Goal: Transaction & Acquisition: Purchase product/service

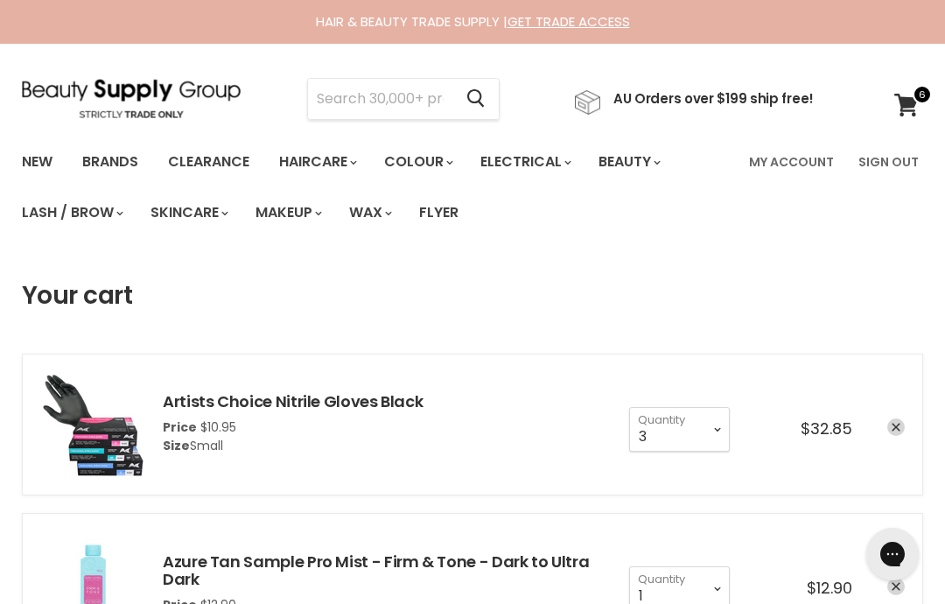
click at [399, 96] on input "Search" at bounding box center [380, 99] width 144 height 40
type input "Du boa"
click at [475, 105] on button "Search" at bounding box center [475, 99] width 46 height 40
click at [485, 101] on icon "Search" at bounding box center [475, 98] width 17 height 18
click at [346, 101] on input "Du boa" at bounding box center [380, 99] width 144 height 40
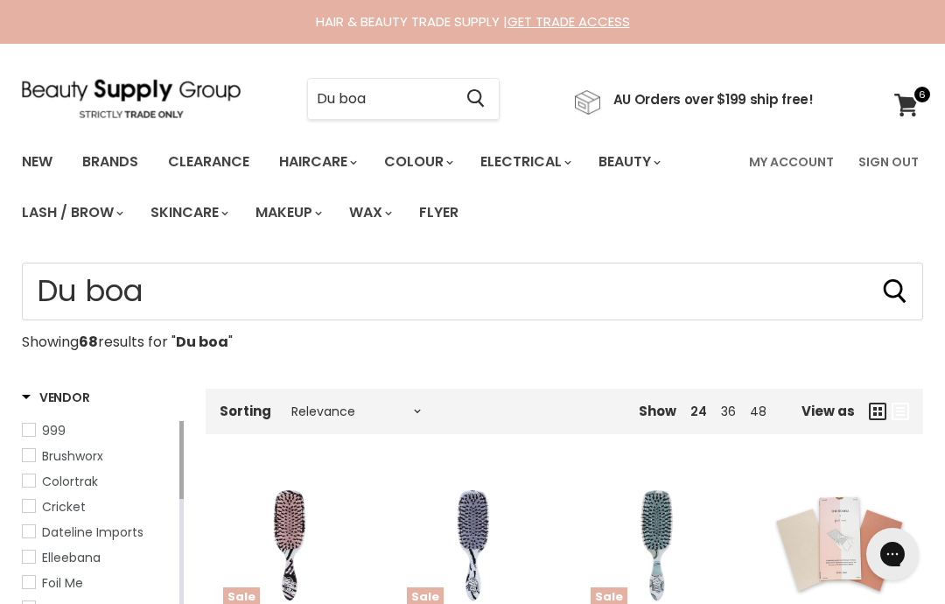
type input "Du boa"
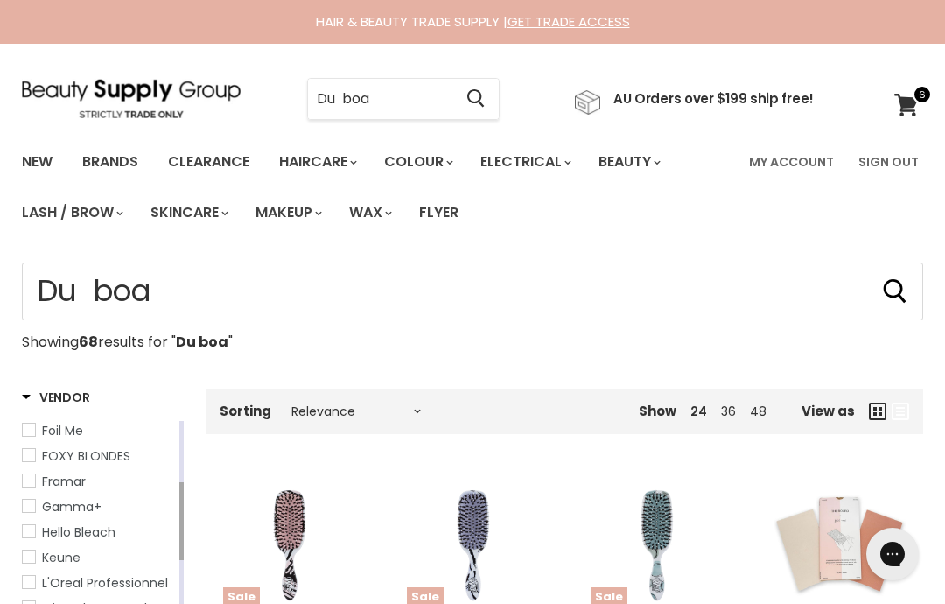
click at [439, 97] on input "Du boa" at bounding box center [380, 99] width 144 height 40
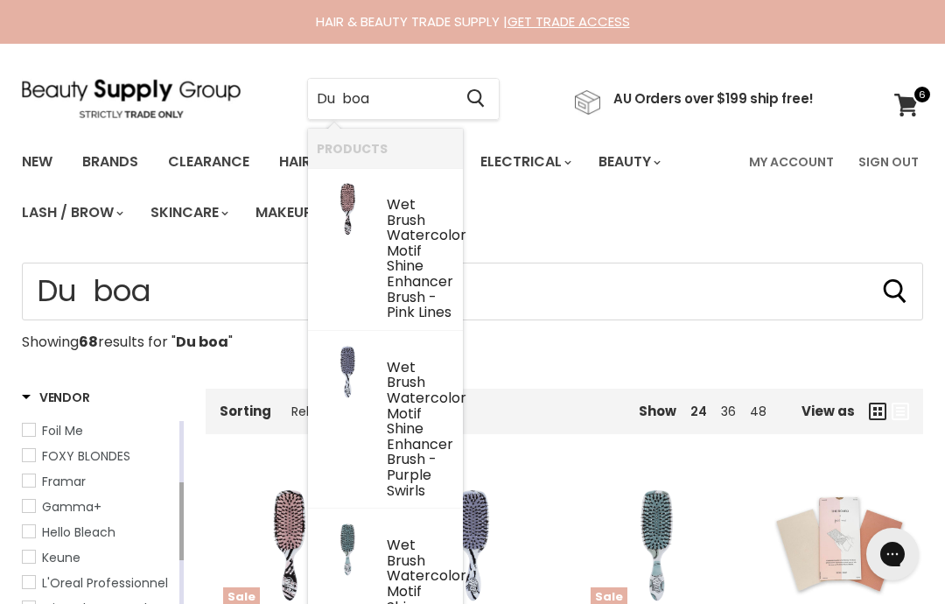
click at [351, 95] on input "Du boa" at bounding box center [380, 99] width 144 height 40
type input "Du boa"
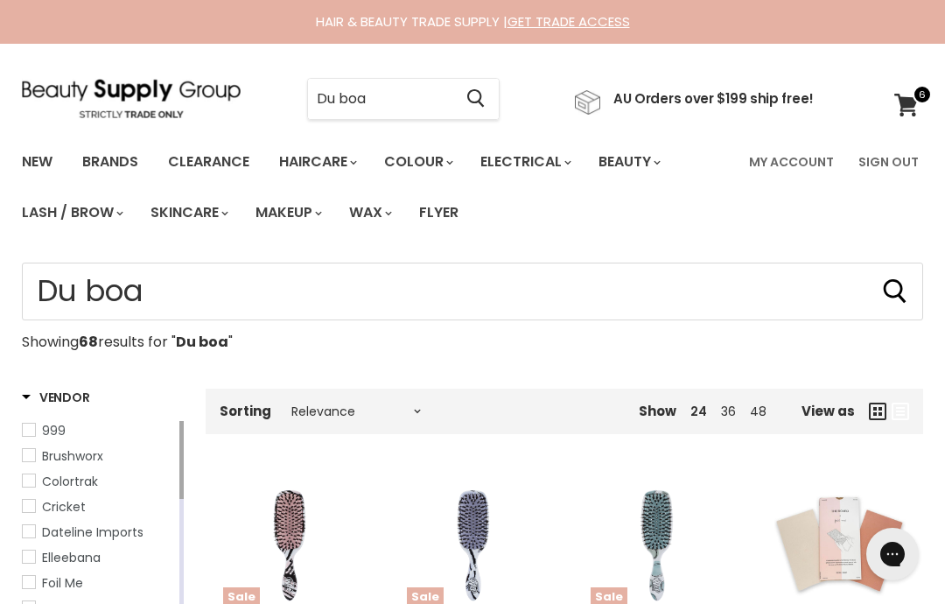
click at [342, 98] on input "Du boa" at bounding box center [380, 99] width 144 height 40
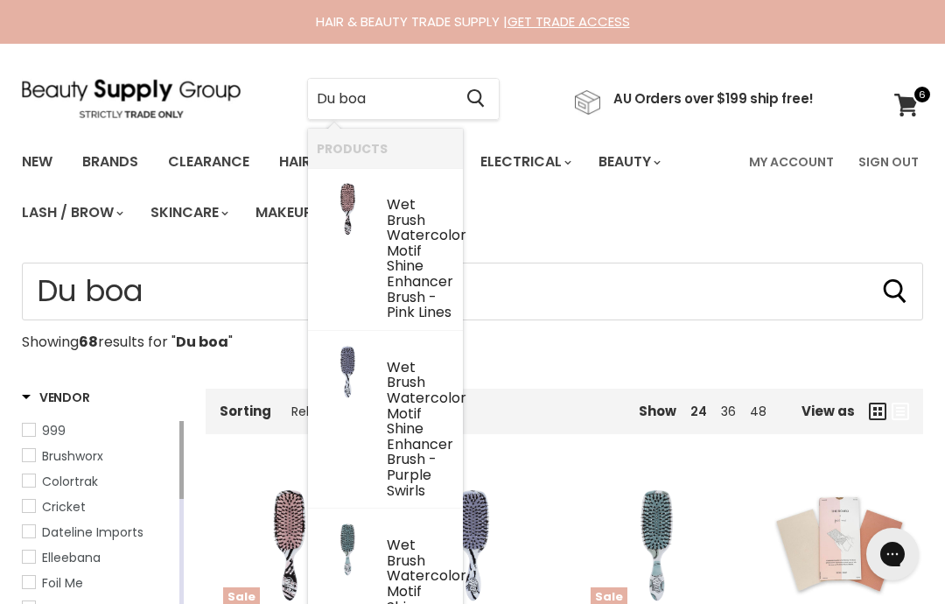
type input "Duboa"
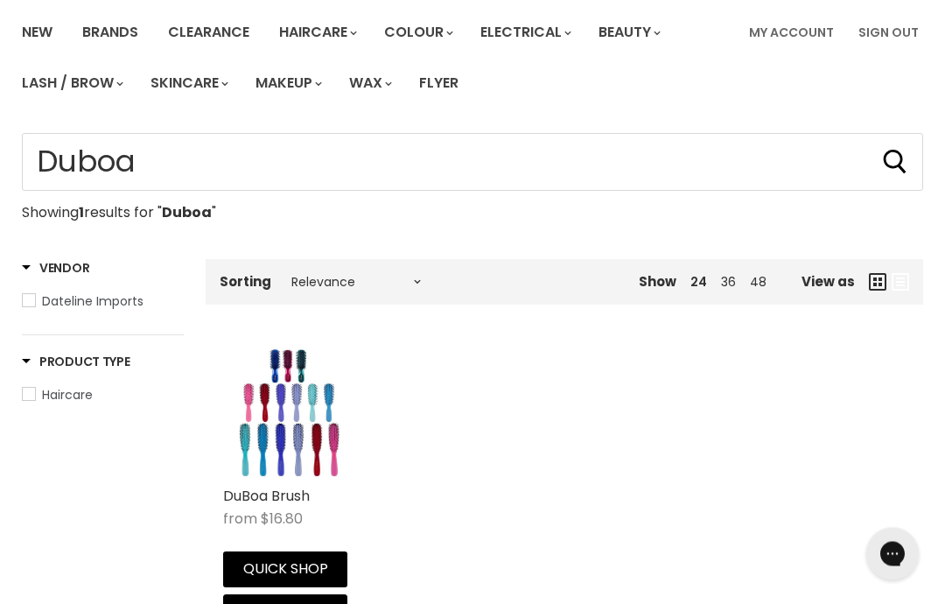
scroll to position [134, 0]
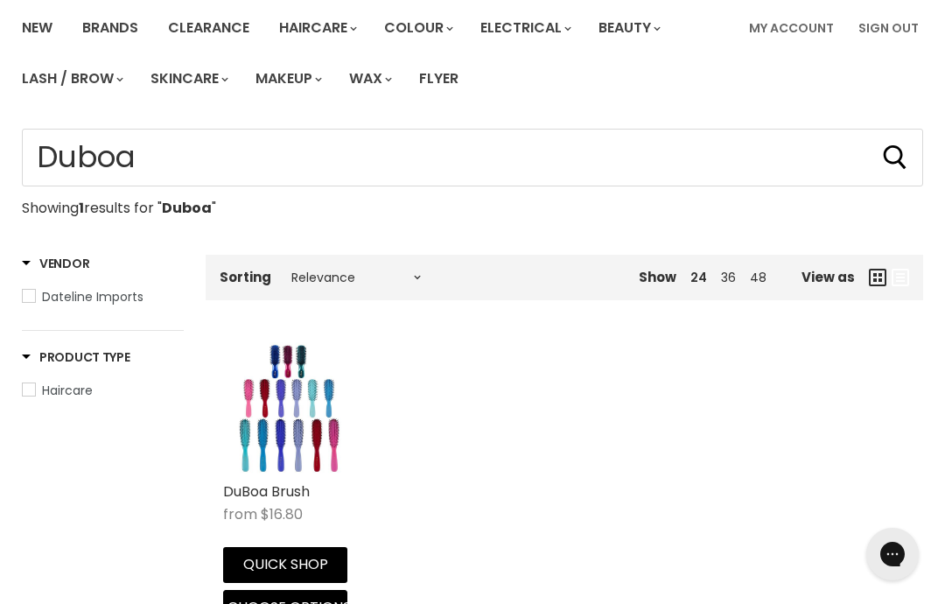
click at [287, 434] on img "Main content" at bounding box center [288, 407] width 131 height 131
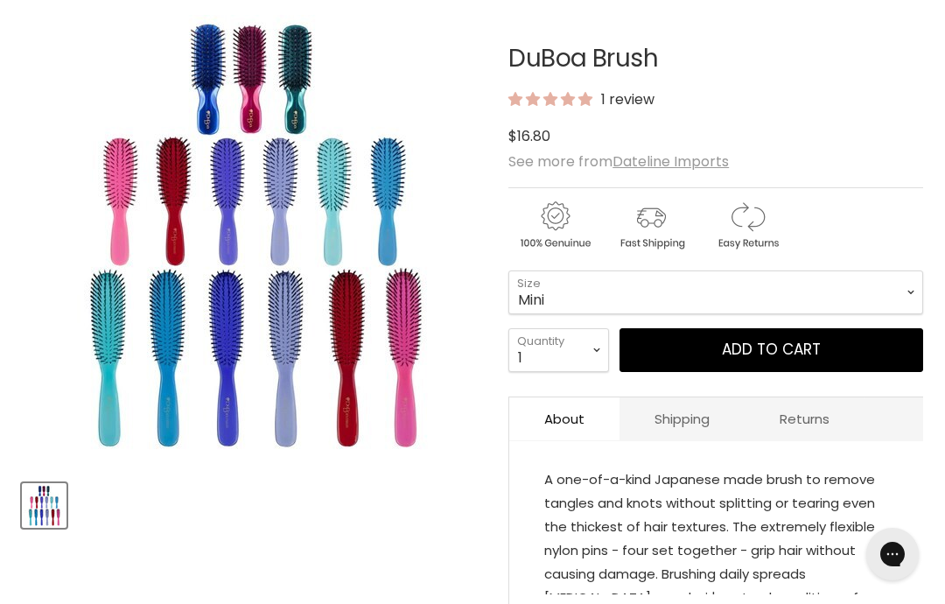
scroll to position [232, 0]
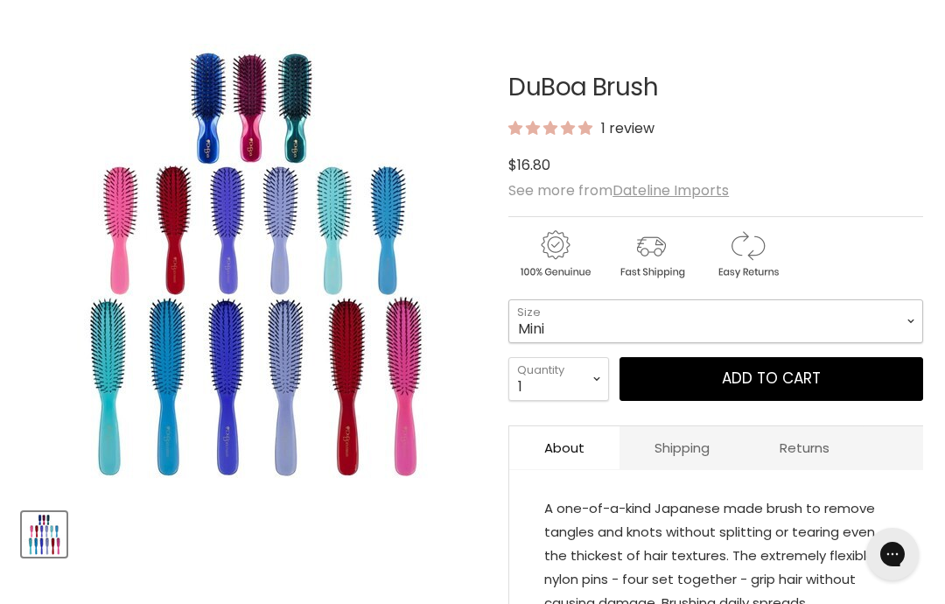
click at [824, 327] on select "Mini Medium Large" at bounding box center [715, 321] width 415 height 44
select select "Large"
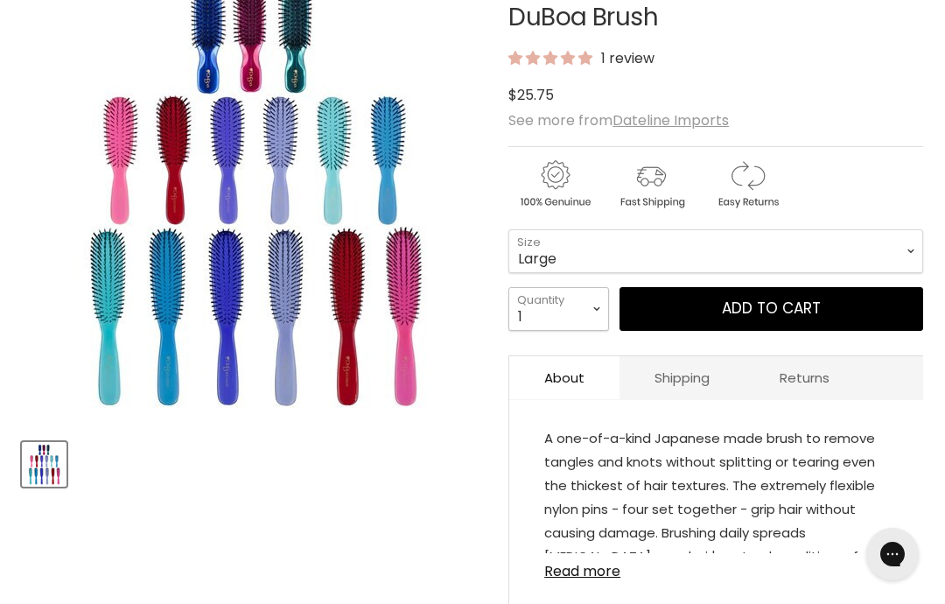
click at [598, 312] on select "1 2 3 4 5 6 7 8 9 10+" at bounding box center [558, 309] width 101 height 44
select select "2"
type input "2"
click at [777, 303] on button "Add to cart" at bounding box center [771, 309] width 304 height 44
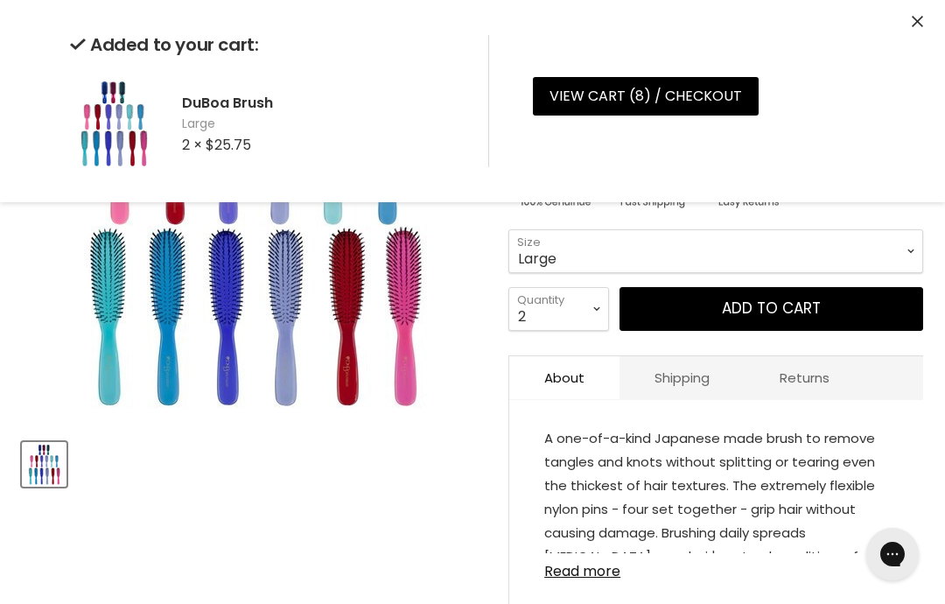
click at [685, 100] on link "View cart ( 8 ) / Checkout" at bounding box center [646, 96] width 226 height 38
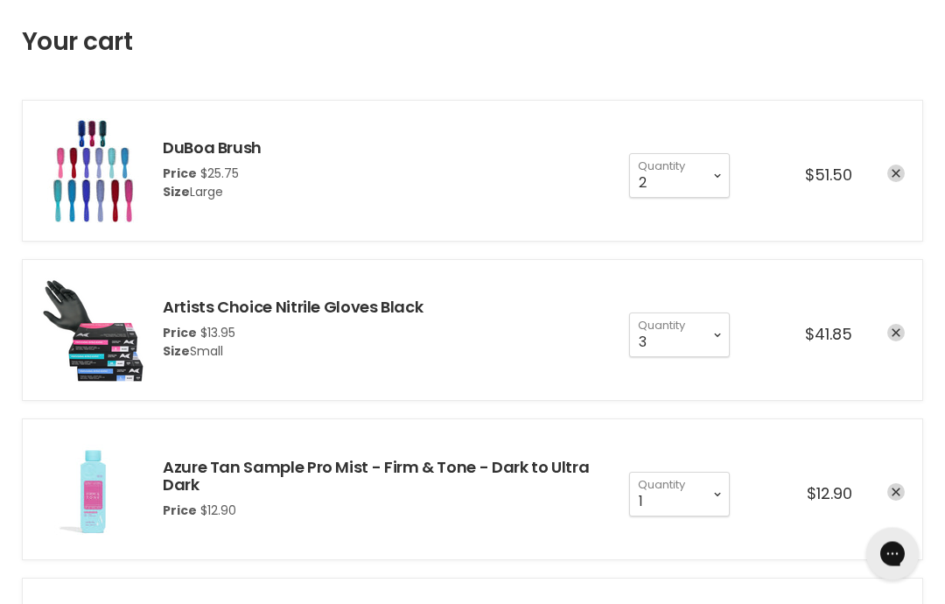
scroll to position [254, 0]
click at [897, 331] on icon "remove Artists Choice Nitrile Gloves Black" at bounding box center [895, 333] width 9 height 9
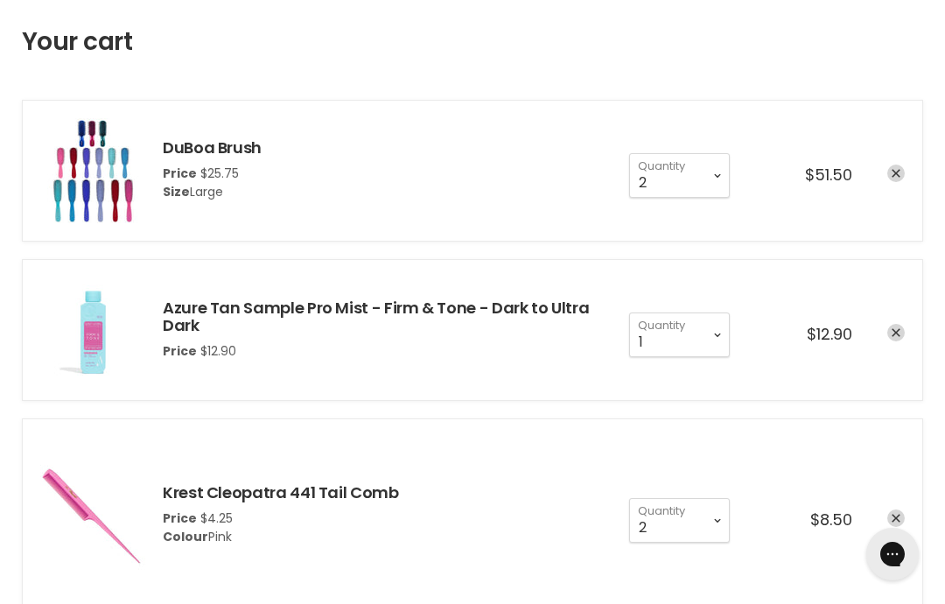
click at [900, 336] on link "remove Azure Tan Sample Pro Mist - Firm & Tone - Dark to Ultra Dark" at bounding box center [895, 332] width 17 height 17
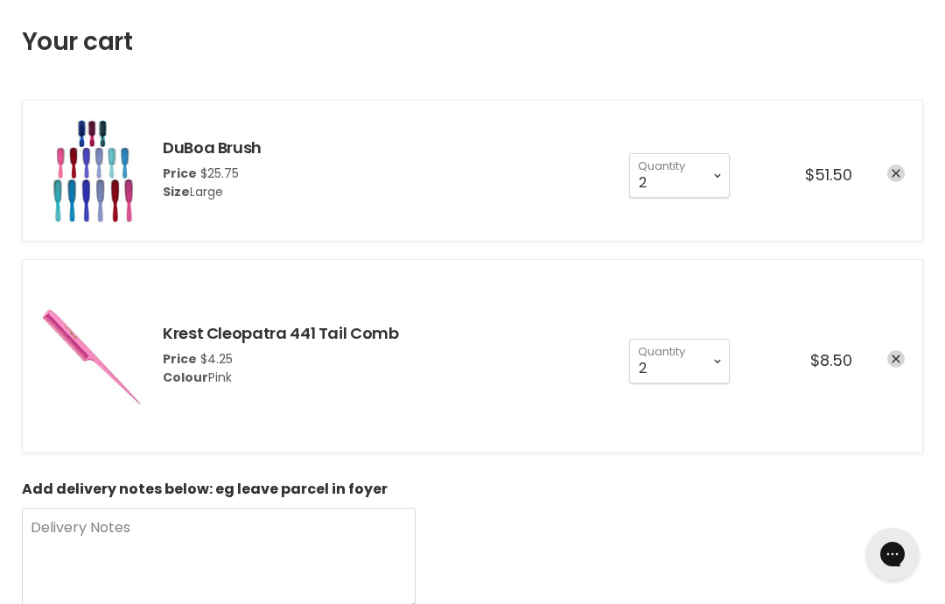
click at [893, 362] on icon "remove Krest Cleopatra 441 Tail Comb" at bounding box center [895, 359] width 9 height 9
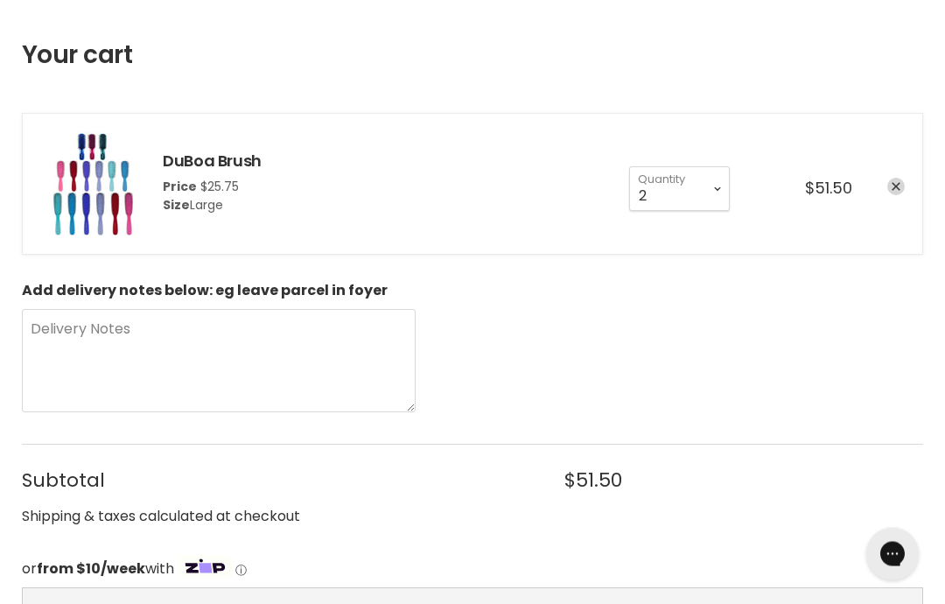
scroll to position [200, 0]
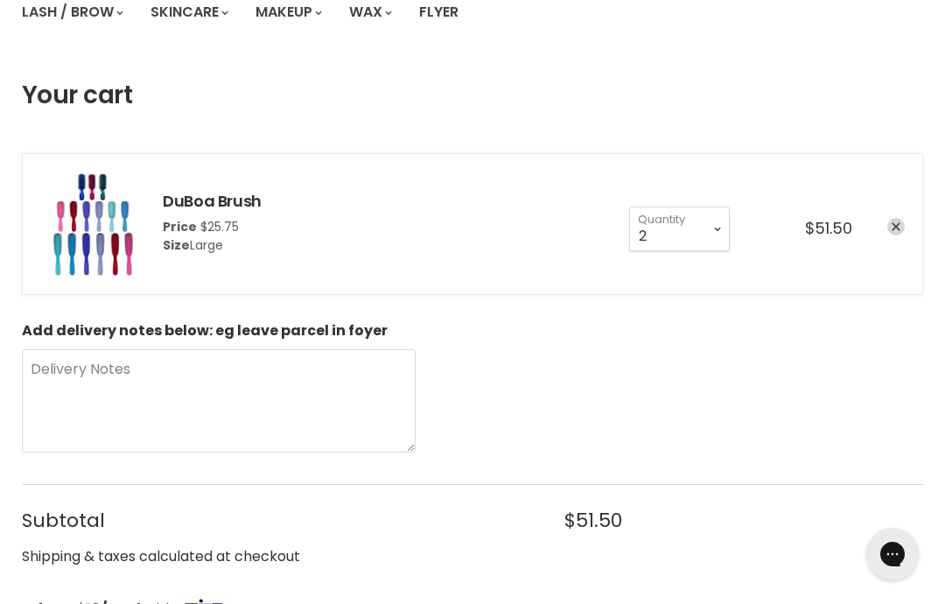
click at [101, 237] on img "cart checkout" at bounding box center [92, 223] width 105 height 105
